Goal: Task Accomplishment & Management: Use online tool/utility

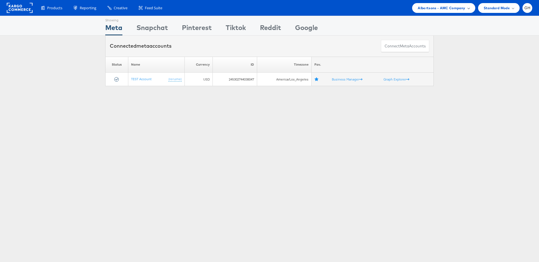
click at [434, 9] on span "Albertsons - AMC Company" at bounding box center [441, 8] width 47 height 6
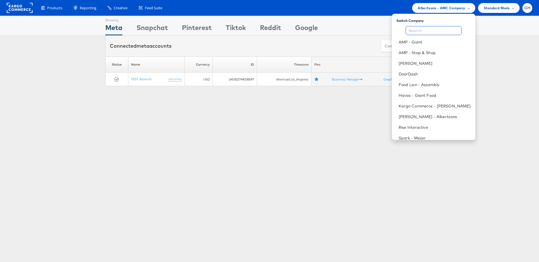
click at [431, 32] on input "text" at bounding box center [434, 30] width 56 height 9
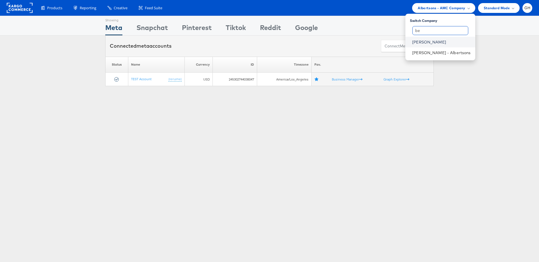
type input "be"
click at [427, 43] on link "[PERSON_NAME]" at bounding box center [441, 42] width 58 height 6
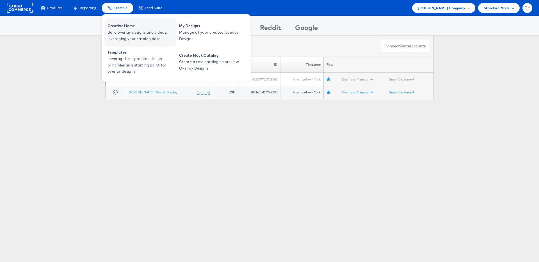
click at [122, 26] on span "Creative Home" at bounding box center [141, 26] width 67 height 6
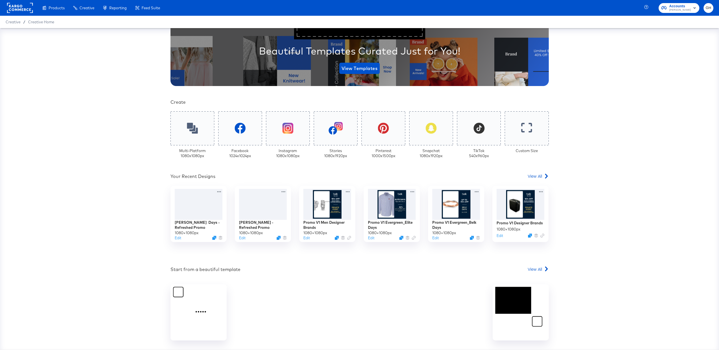
scroll to position [74, 0]
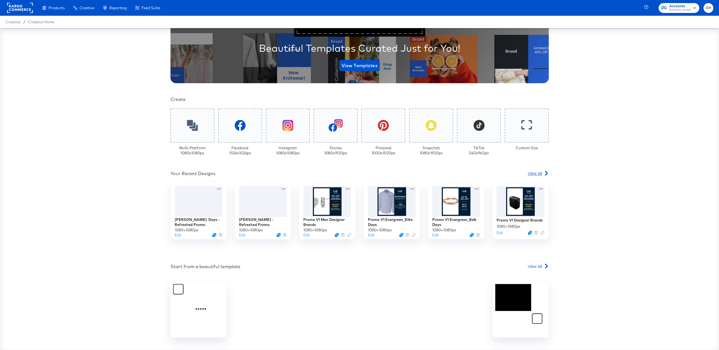
click at [534, 174] on span "View All" at bounding box center [535, 173] width 14 height 6
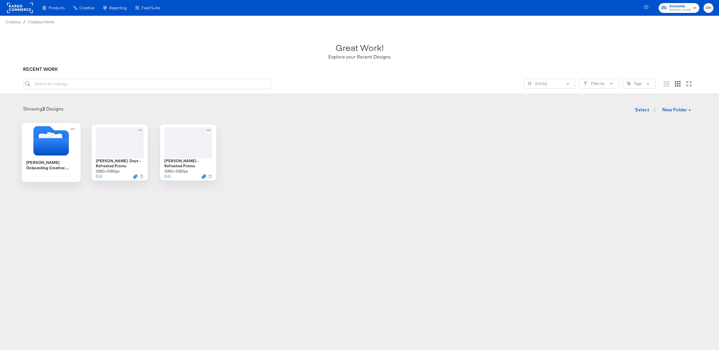
click at [41, 143] on icon "Folder" at bounding box center [50, 146] width 35 height 17
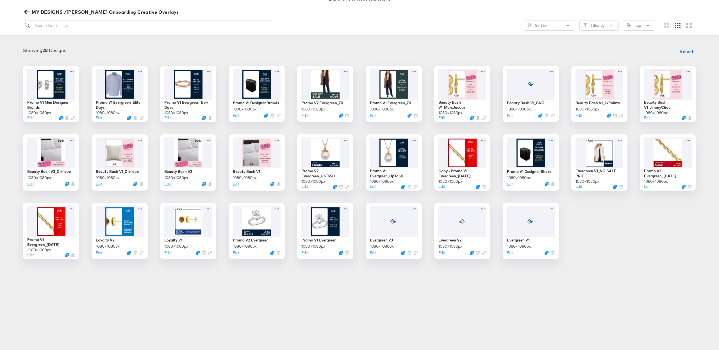
scroll to position [61, 0]
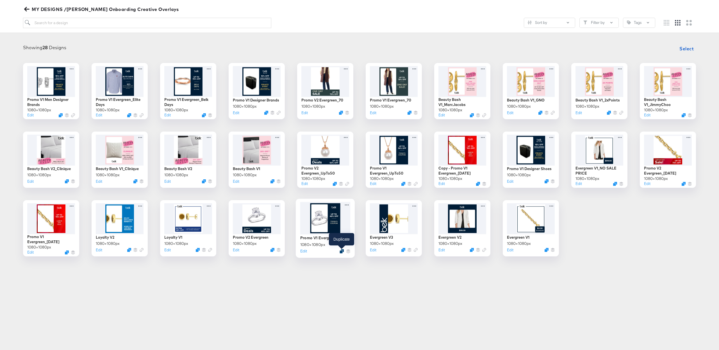
click at [341, 251] on icon "Duplicate" at bounding box center [342, 251] width 4 height 4
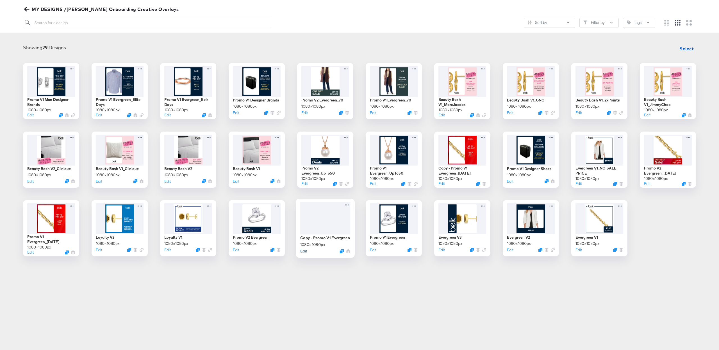
click at [304, 250] on button "Edit" at bounding box center [303, 250] width 7 height 5
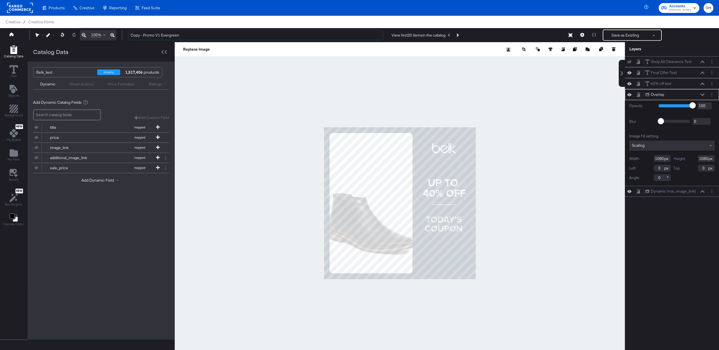
drag, startPoint x: 143, startPoint y: 35, endPoint x: 124, endPoint y: 33, distance: 19.8
click at [124, 33] on div "Copy - Promo V1 Evergreen View first 20 items in the catalog Save as Existing S…" at bounding box center [419, 34] width 590 height 11
drag, startPoint x: 149, startPoint y: 36, endPoint x: 199, endPoint y: 39, distance: 50.6
click at [199, 39] on input "Promo V1 Evergreen" at bounding box center [255, 35] width 255 height 10
type input "Promo V1 Belk Days"
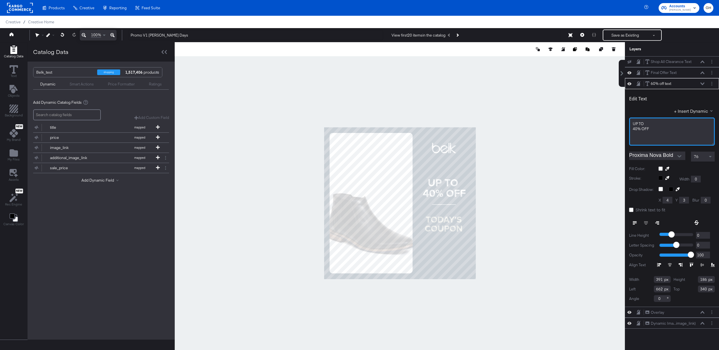
click at [634, 129] on span "40% ﻿OFF" at bounding box center [641, 128] width 16 height 5
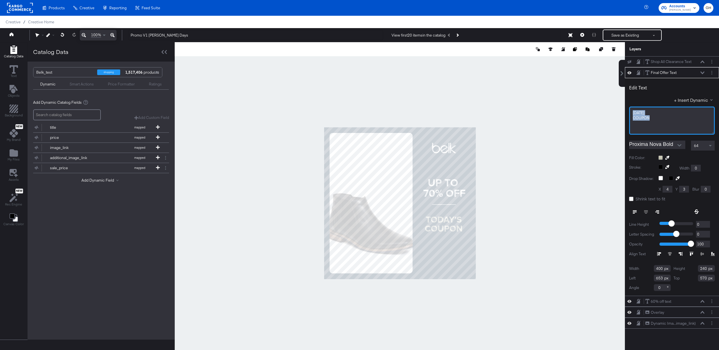
drag, startPoint x: 656, startPoint y: 119, endPoint x: 606, endPoint y: 111, distance: 50.6
click at [606, 56] on div "Catalog Data Text Objects Background New My Brand My Files Assets New Rec Engin…" at bounding box center [359, 49] width 719 height 14
click at [657, 123] on div "B" at bounding box center [672, 120] width 86 height 28
click at [642, 109] on div "B" at bounding box center [672, 120] width 86 height 28
click at [641, 111] on div "B" at bounding box center [671, 112] width 79 height 5
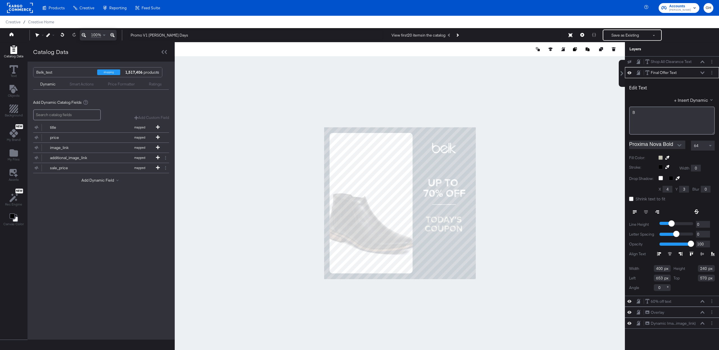
click at [641, 115] on div "B" at bounding box center [671, 112] width 79 height 5
click at [508, 242] on div at bounding box center [400, 203] width 450 height 322
drag, startPoint x: 650, startPoint y: 113, endPoint x: 625, endPoint y: 113, distance: 25.0
click at [624, 113] on div "Shop All Clearance Text Shop All Clearance Text Final Offer Text Final Offer Te…" at bounding box center [668, 205] width 101 height 299
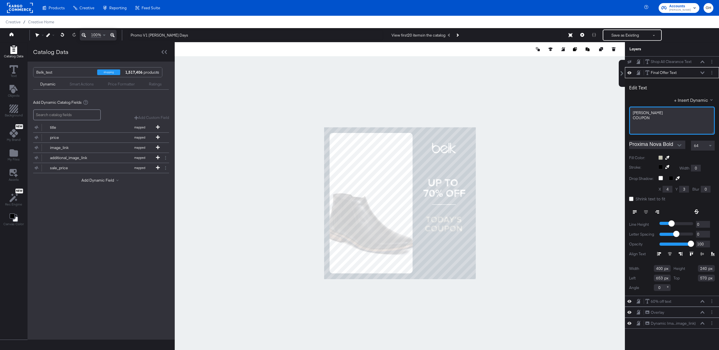
click at [651, 118] on div "COUPON﻿" at bounding box center [672, 117] width 78 height 5
drag, startPoint x: 650, startPoint y: 118, endPoint x: 627, endPoint y: 118, distance: 23.0
click at [627, 118] on div "Edit Text + Insert Dynamic BELK COUPON﻿ Proxima Nova Bold 64 Fill Color: Stroke…" at bounding box center [672, 186] width 94 height 217
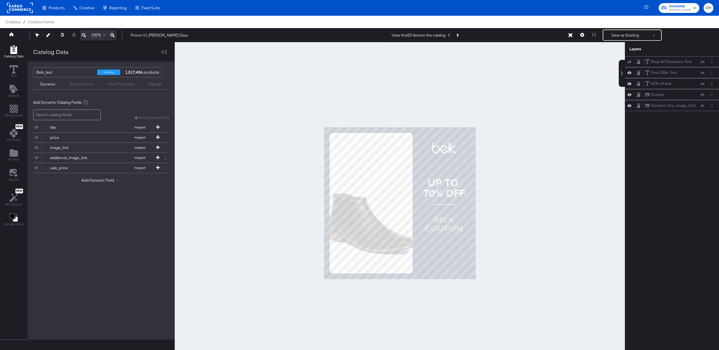
click at [581, 131] on div at bounding box center [400, 203] width 450 height 322
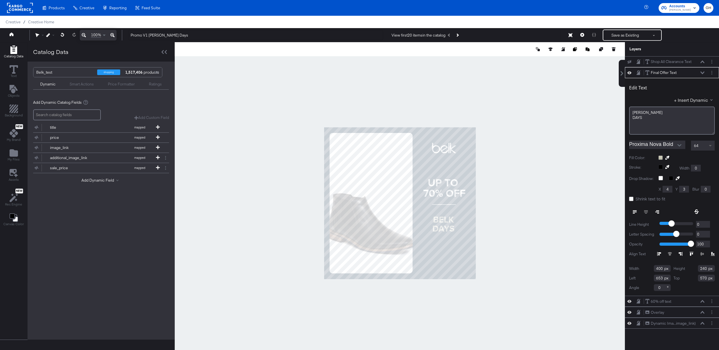
click at [707, 145] on span at bounding box center [710, 146] width 7 height 10
click at [702, 147] on div "76" at bounding box center [702, 146] width 23 height 10
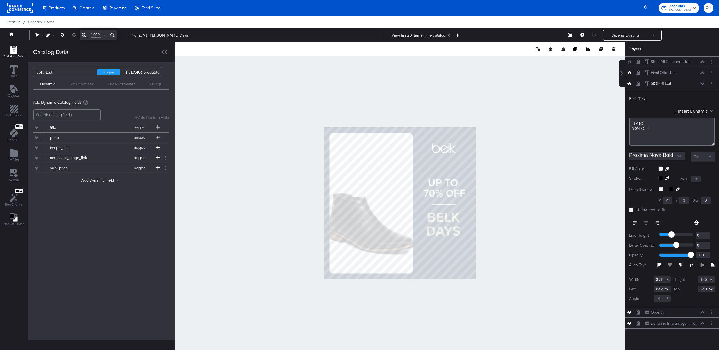
click at [510, 239] on div at bounding box center [400, 203] width 450 height 322
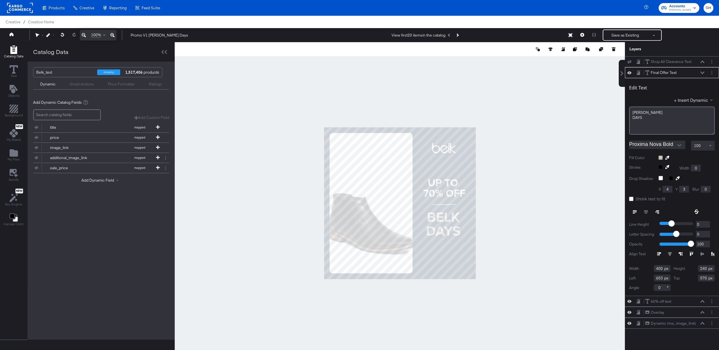
click at [699, 145] on span "100" at bounding box center [697, 145] width 7 height 5
click at [563, 216] on div at bounding box center [400, 203] width 450 height 322
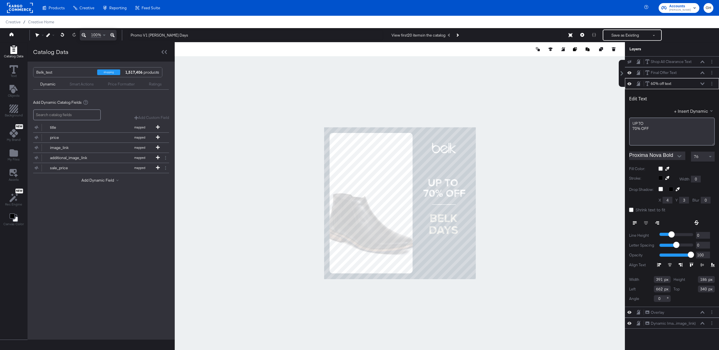
click at [700, 160] on div "76" at bounding box center [702, 157] width 23 height 10
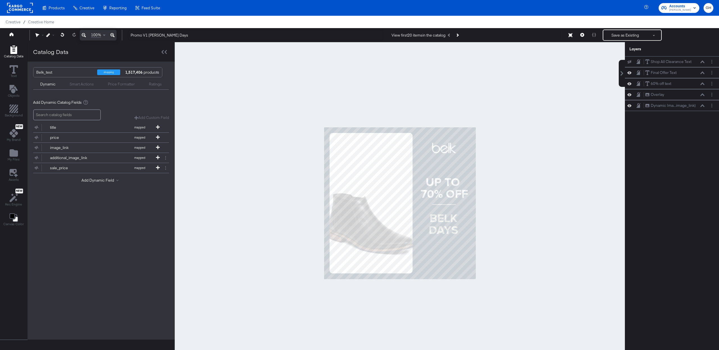
click at [550, 260] on div at bounding box center [400, 203] width 450 height 322
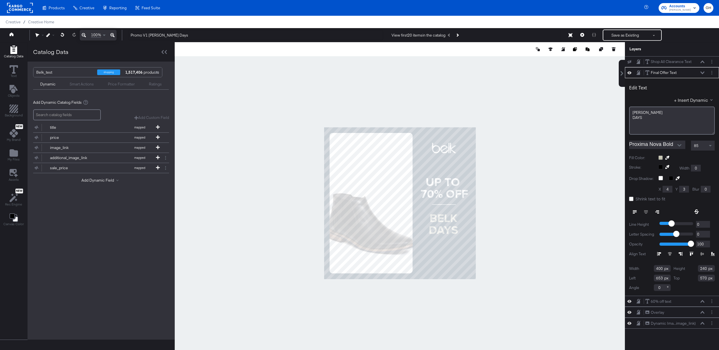
type input "556"
click at [525, 236] on div at bounding box center [400, 203] width 450 height 322
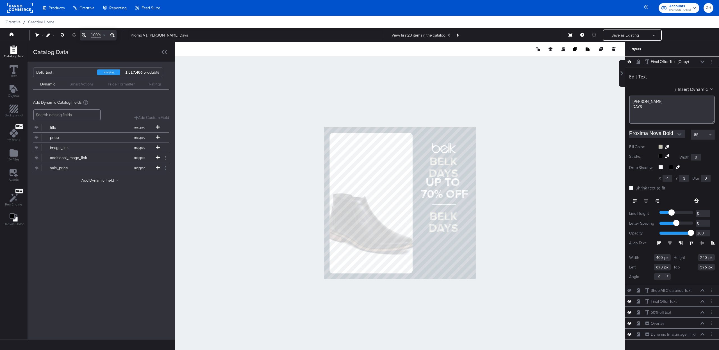
type input "653"
type input "166"
click at [641, 100] on div "BELK" at bounding box center [672, 101] width 78 height 5
click at [648, 105] on div "DAYS" at bounding box center [672, 106] width 78 height 5
drag, startPoint x: 647, startPoint y: 109, endPoint x: 632, endPoint y: 101, distance: 16.5
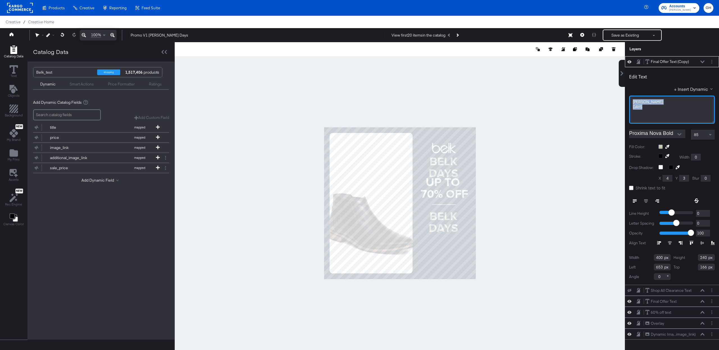
click at [632, 101] on div "BELK DAYS" at bounding box center [672, 109] width 86 height 28
click at [643, 101] on span "Oct. ﻿20 - 19" at bounding box center [643, 101] width 20 height 5
click at [698, 135] on div "85" at bounding box center [702, 135] width 23 height 10
click at [695, 127] on div "Edit Text + Insert Dynamic Oct. ﻿10 - 19 Proxima Nova Bold 85 Fill Color: Strok…" at bounding box center [672, 175] width 94 height 217
click at [696, 132] on span "85" at bounding box center [696, 134] width 4 height 5
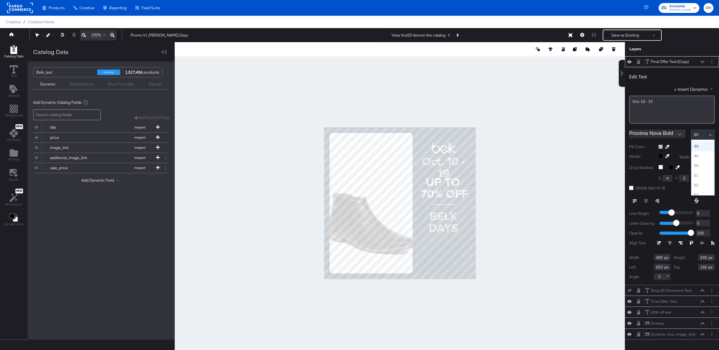
scroll to position [455, 0]
click at [697, 136] on span "51" at bounding box center [694, 133] width 7 height 5
type input "114"
click at [505, 171] on div at bounding box center [400, 203] width 450 height 322
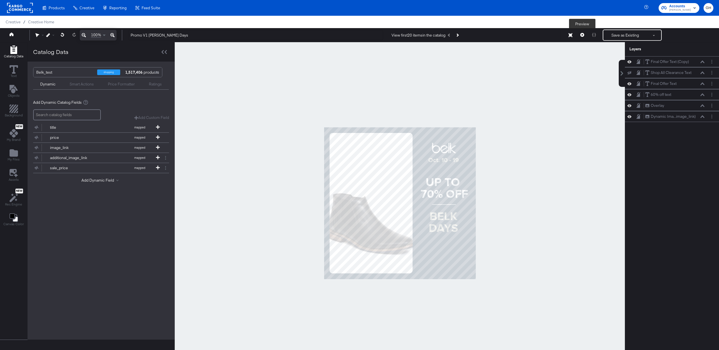
click at [584, 33] on button at bounding box center [582, 34] width 12 height 11
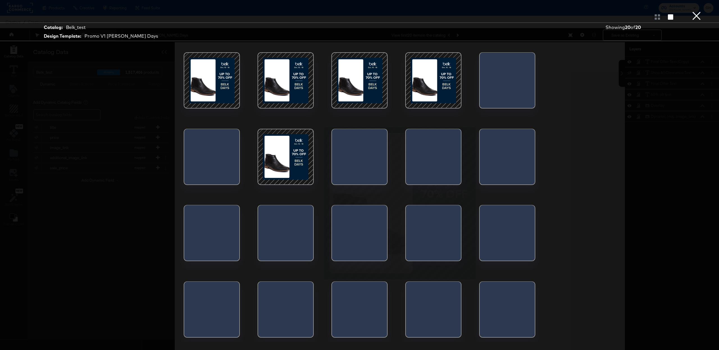
click at [274, 167] on div at bounding box center [286, 157] width 48 height 48
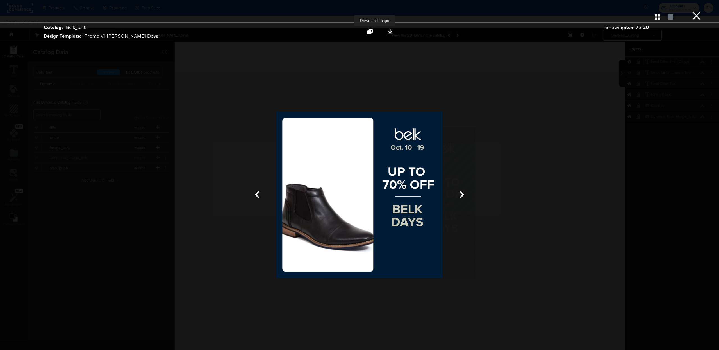
click at [388, 32] on icon at bounding box center [390, 31] width 5 height 5
click at [694, 11] on button "×" at bounding box center [696, 5] width 11 height 11
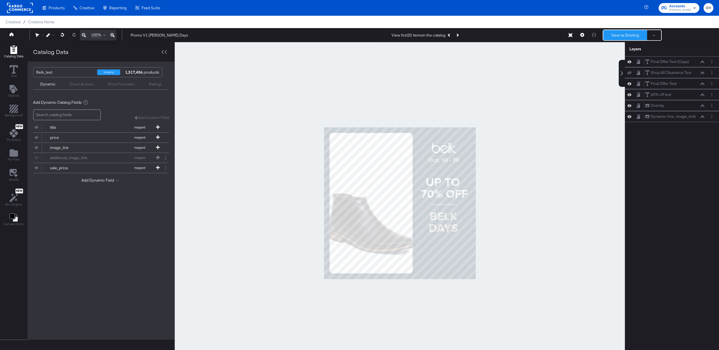
click at [615, 34] on button "Save as Existing" at bounding box center [625, 35] width 44 height 10
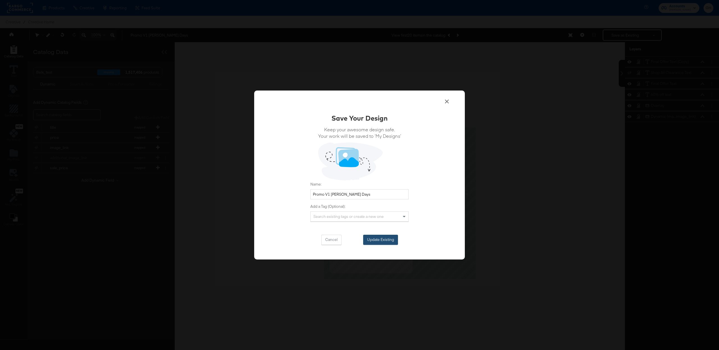
click at [388, 236] on button "Update Existing" at bounding box center [380, 239] width 35 height 10
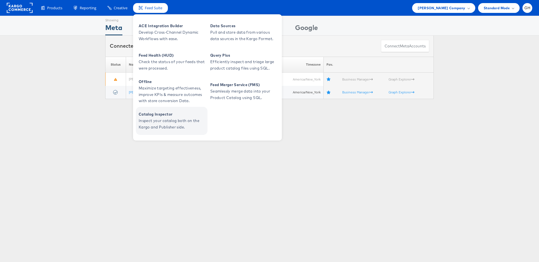
click at [166, 119] on span "Inspect your catalog both on the Kargo and Publisher side." at bounding box center [172, 124] width 67 height 13
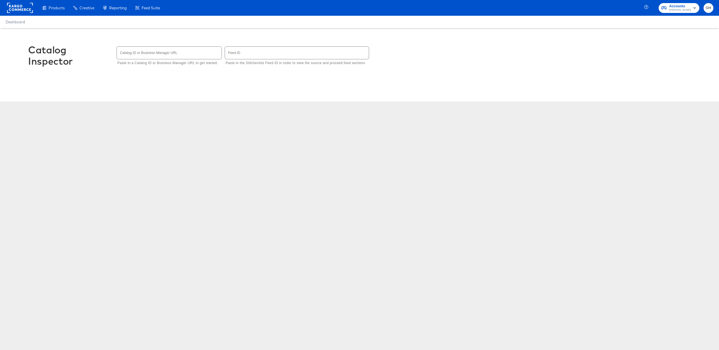
click at [153, 51] on input "text" at bounding box center [169, 53] width 105 height 12
click at [249, 52] on input "text" at bounding box center [297, 53] width 144 height 12
click at [161, 50] on input "text" at bounding box center [169, 53] width 105 height 12
click at [243, 56] on input "text" at bounding box center [297, 53] width 144 height 12
click at [184, 56] on input "text" at bounding box center [169, 53] width 105 height 12
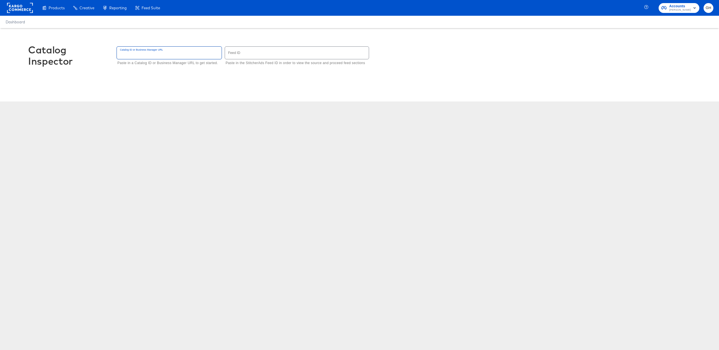
click at [235, 55] on input "text" at bounding box center [297, 53] width 144 height 12
click at [143, 142] on div "Catalog Inspector Catalog ID or Business Manager URL Paste in a Catalog ID or B…" at bounding box center [359, 98] width 719 height 140
click at [275, 51] on input "text" at bounding box center [297, 53] width 144 height 12
click at [171, 55] on input "text" at bounding box center [169, 53] width 105 height 12
